Goal: Task Accomplishment & Management: Use online tool/utility

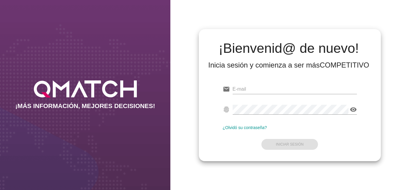
type input "[PERSON_NAME][EMAIL_ADDRESS][DOMAIN_NAME]"
click at [245, 161] on div "¡Bienvenid@ de nuevo! Inicia sesión y comienza a ser más COMPETITIVO email [PER…" at bounding box center [289, 95] width 239 height 190
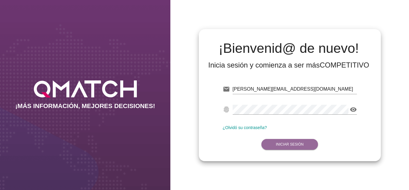
click at [280, 143] on strong "Iniciar Sesión" at bounding box center [290, 144] width 28 height 4
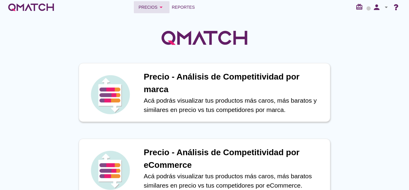
click at [165, 6] on button "Precios arrow_drop_down" at bounding box center [152, 7] width 36 height 12
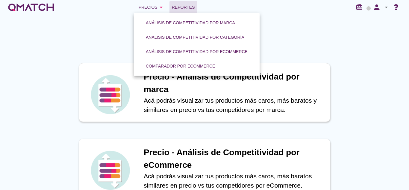
click at [170, 7] on link "Reportes" at bounding box center [184, 7] width 28 height 12
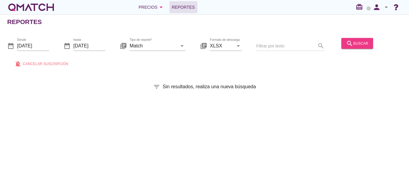
click at [350, 47] on button "search buscar" at bounding box center [357, 43] width 32 height 11
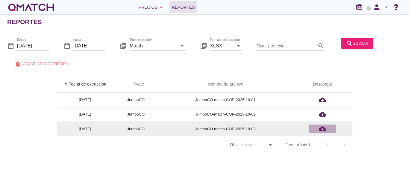
click at [321, 127] on icon "cloud_download" at bounding box center [322, 128] width 7 height 7
